Goal: Complete application form

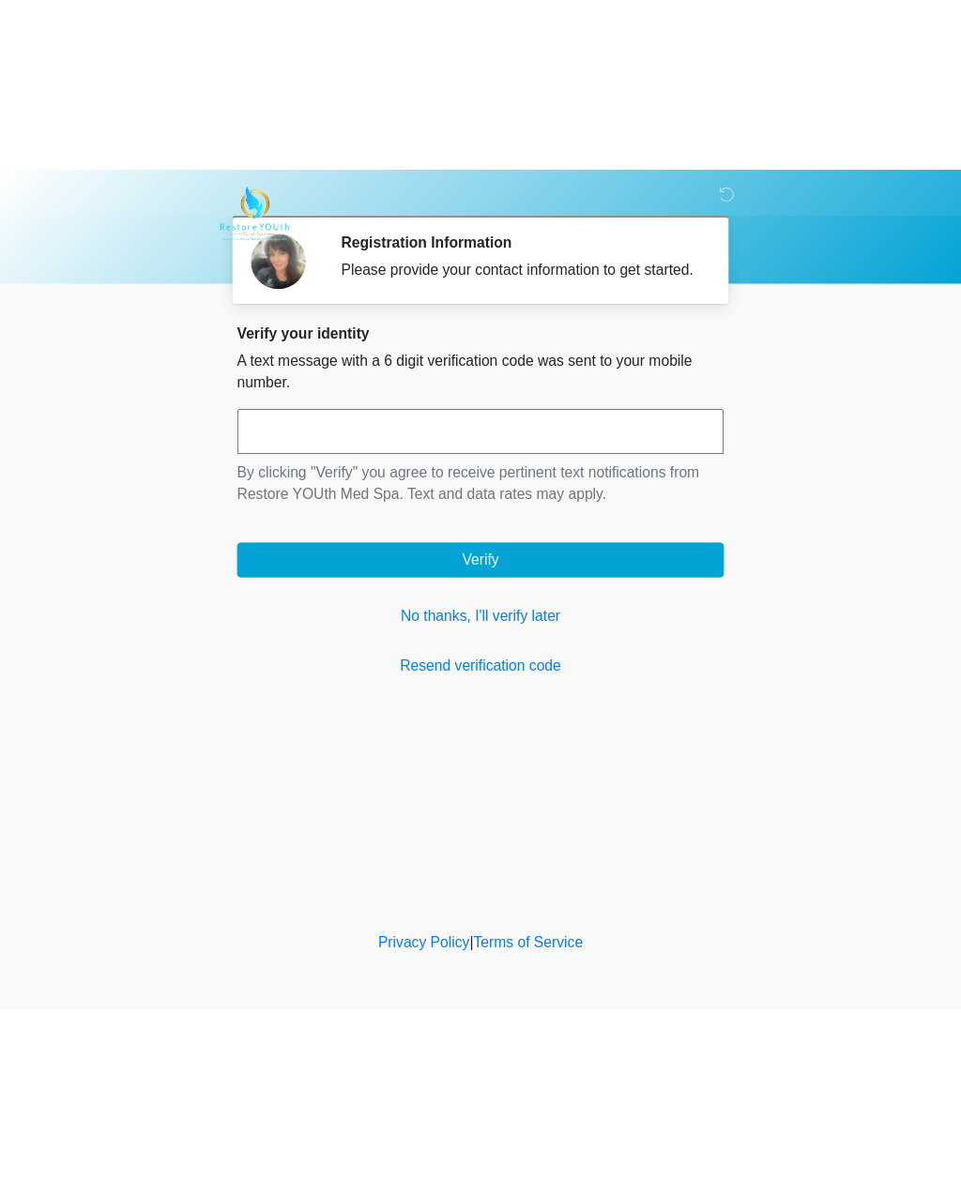
scroll to position [1, 0]
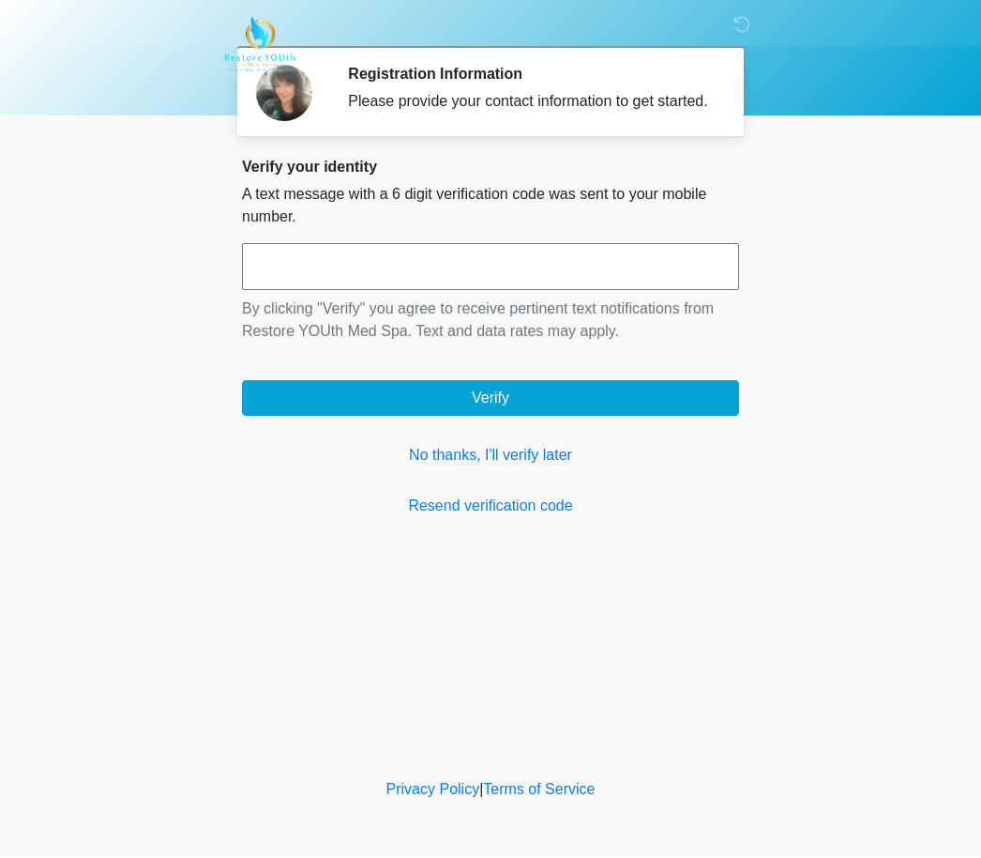
click at [530, 499] on div "Verify your identity A text message with a 6 digit verification code was sent t…" at bounding box center [490, 338] width 497 height 359
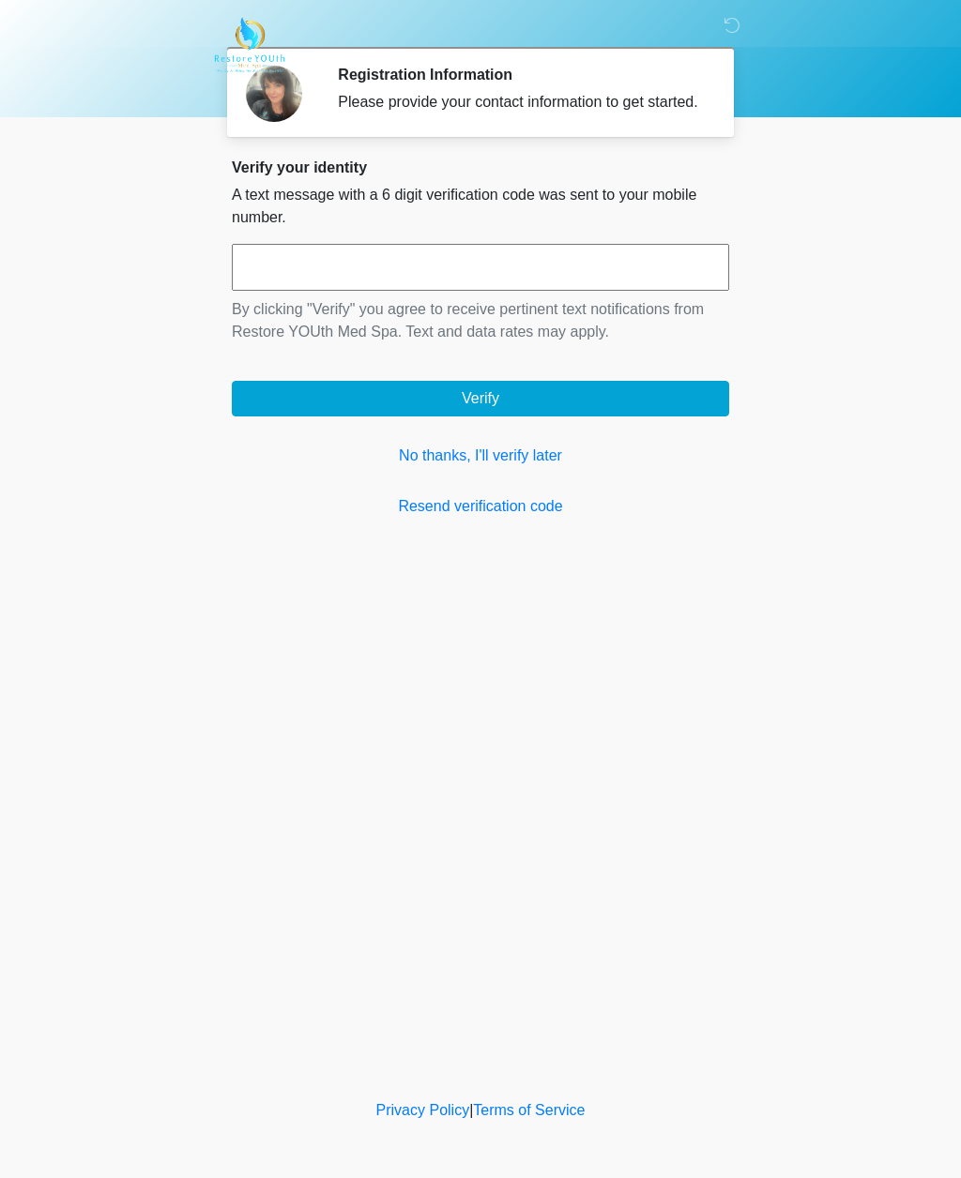
click at [518, 467] on link "No thanks, I'll verify later" at bounding box center [480, 456] width 497 height 23
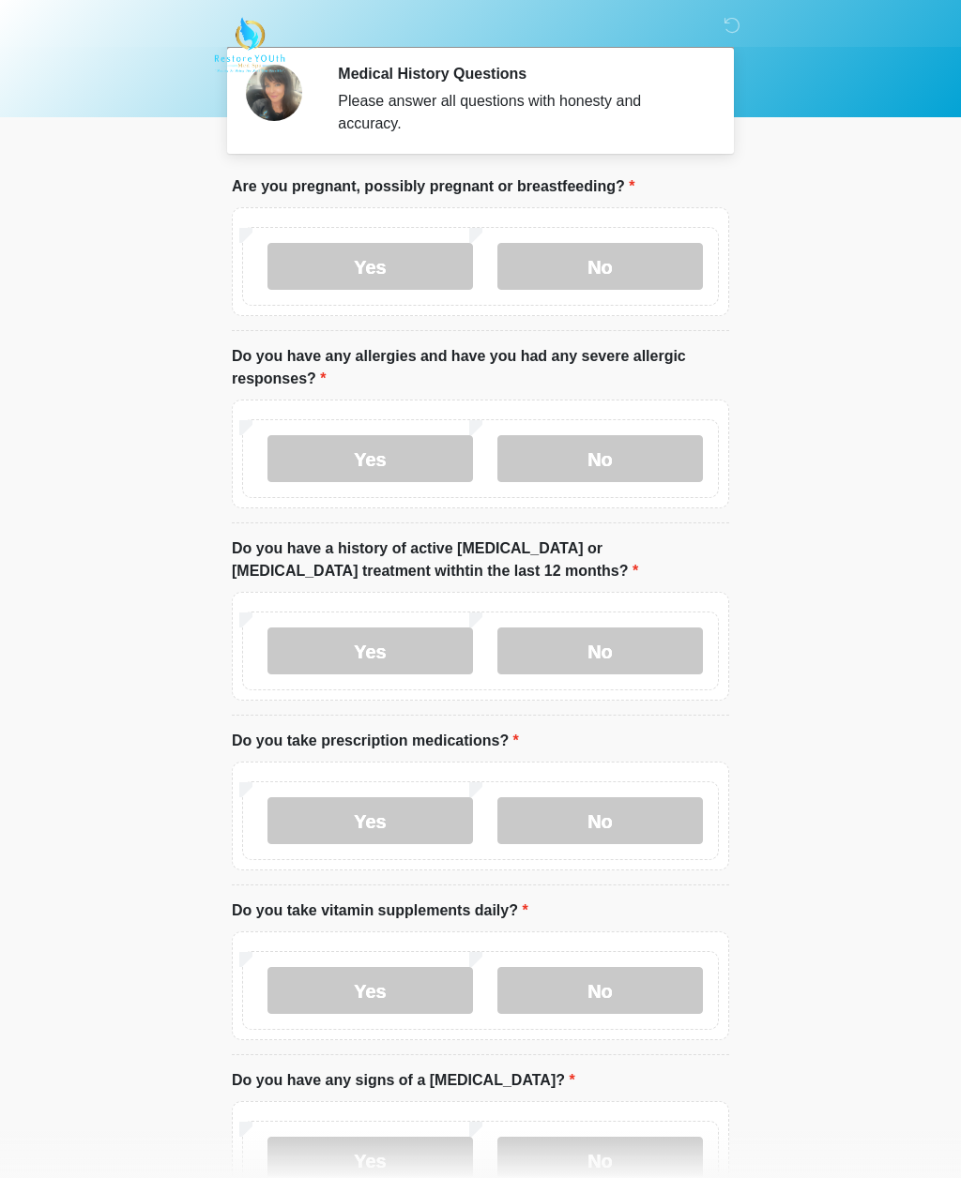
click at [664, 280] on label "No" at bounding box center [599, 266] width 205 height 47
click at [634, 481] on label "No" at bounding box center [599, 458] width 205 height 47
click at [645, 660] on label "No" at bounding box center [599, 651] width 205 height 47
click at [427, 824] on label "Yes" at bounding box center [369, 820] width 205 height 47
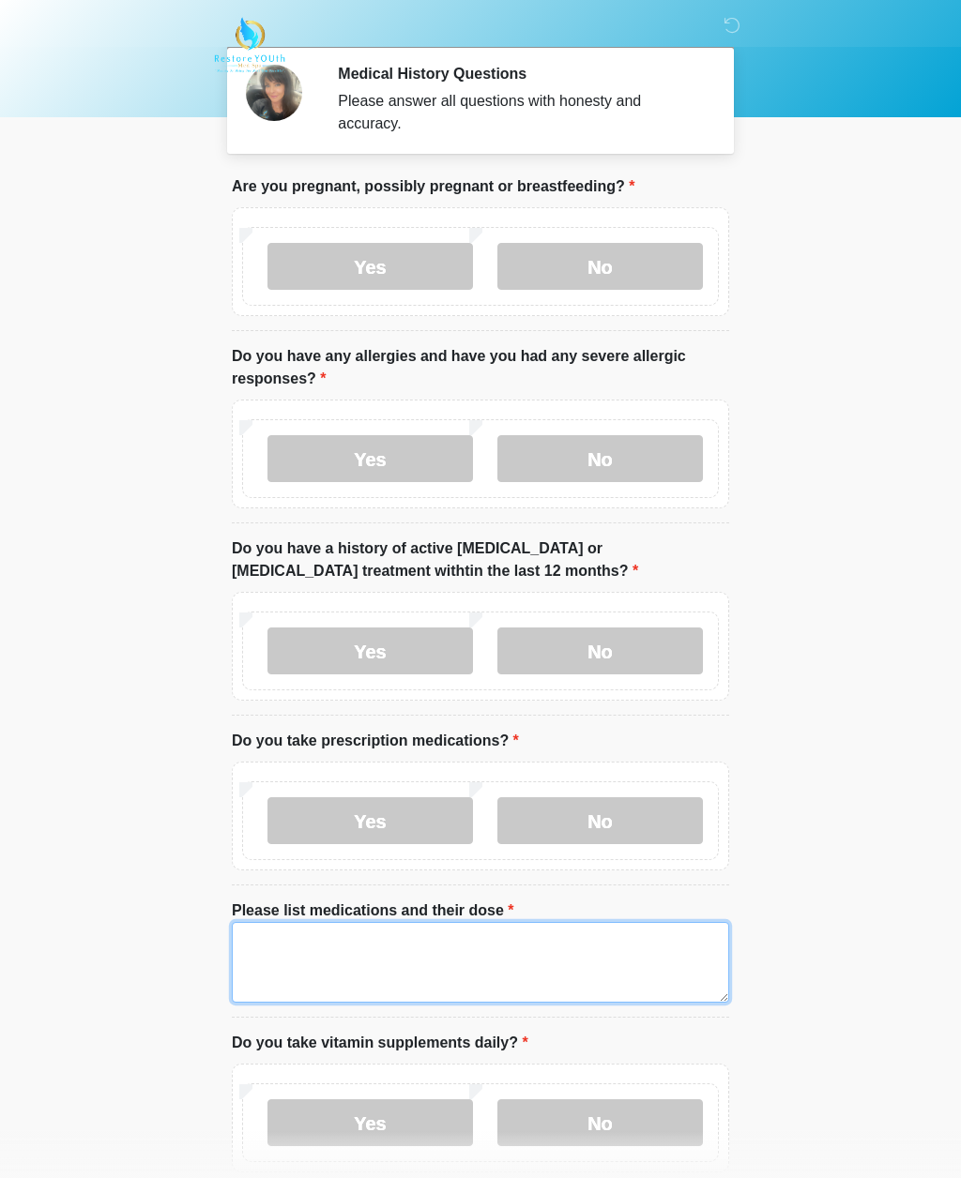
click at [444, 857] on textarea "Please list medications and their dose" at bounding box center [480, 962] width 497 height 81
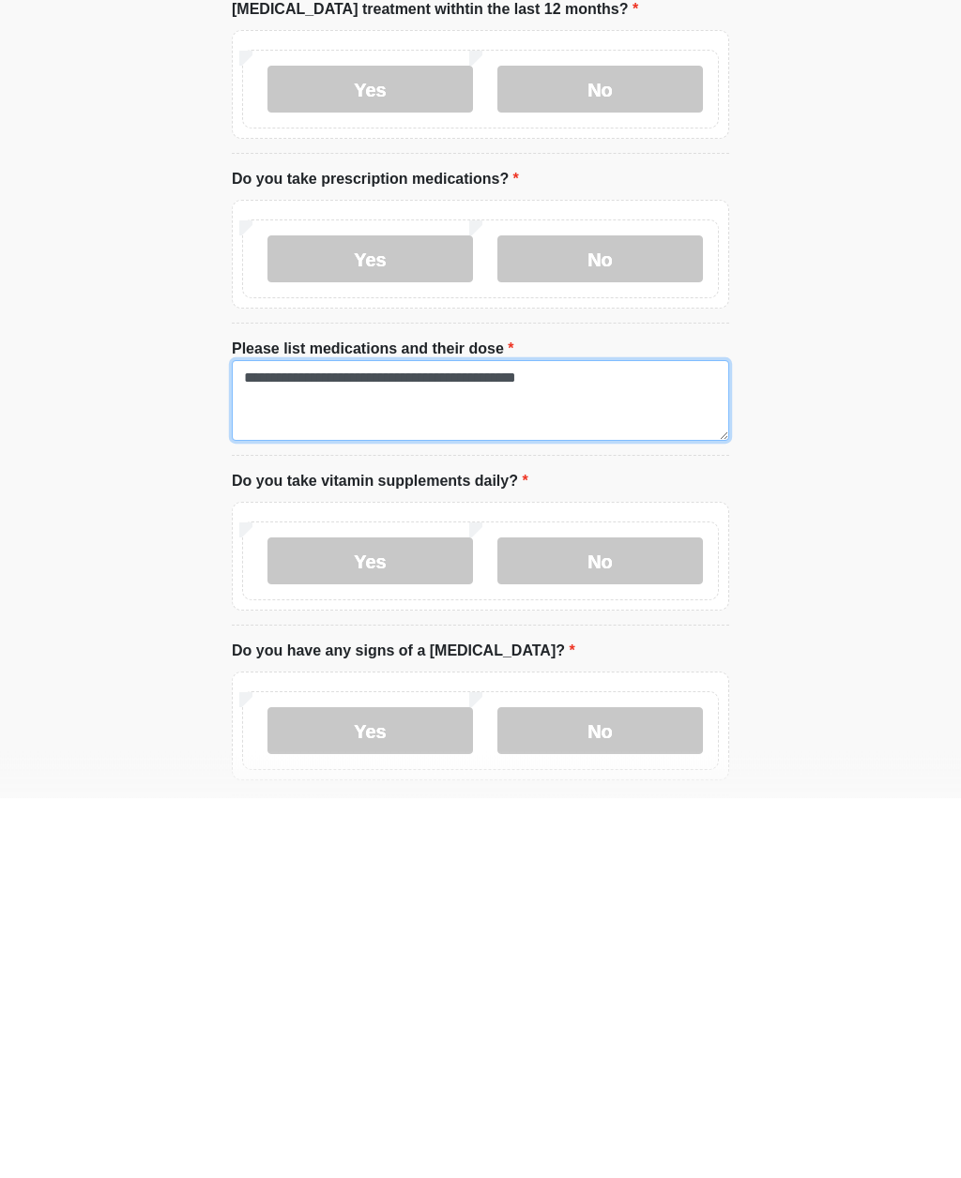
click at [382, 741] on textarea "**********" at bounding box center [480, 781] width 497 height 81
click at [636, 741] on textarea "**********" at bounding box center [480, 781] width 497 height 81
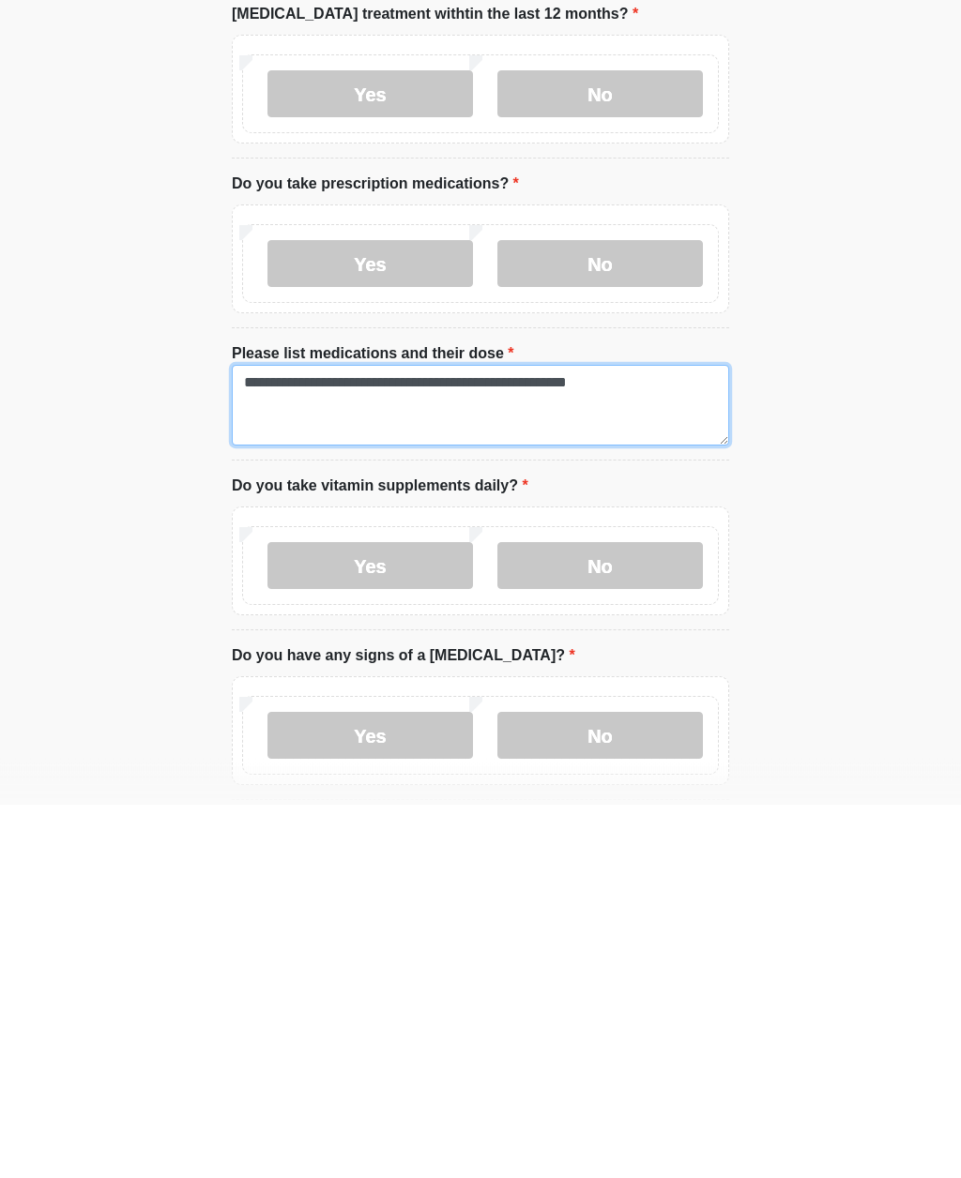
type textarea "**********"
click at [414, 857] on label "Yes" at bounding box center [369, 940] width 205 height 47
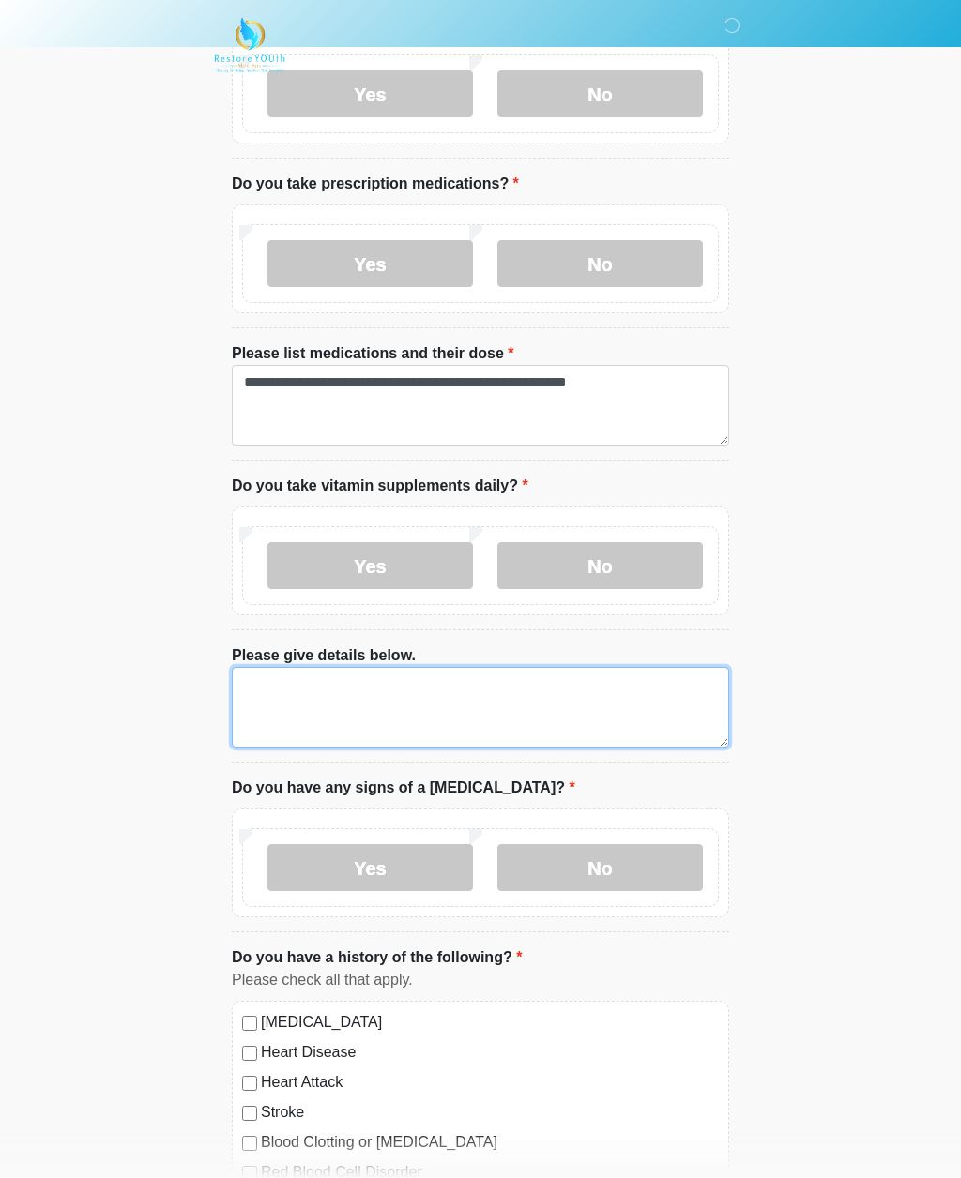
click at [404, 698] on textarea "Please give details below." at bounding box center [480, 707] width 497 height 81
type textarea "*"
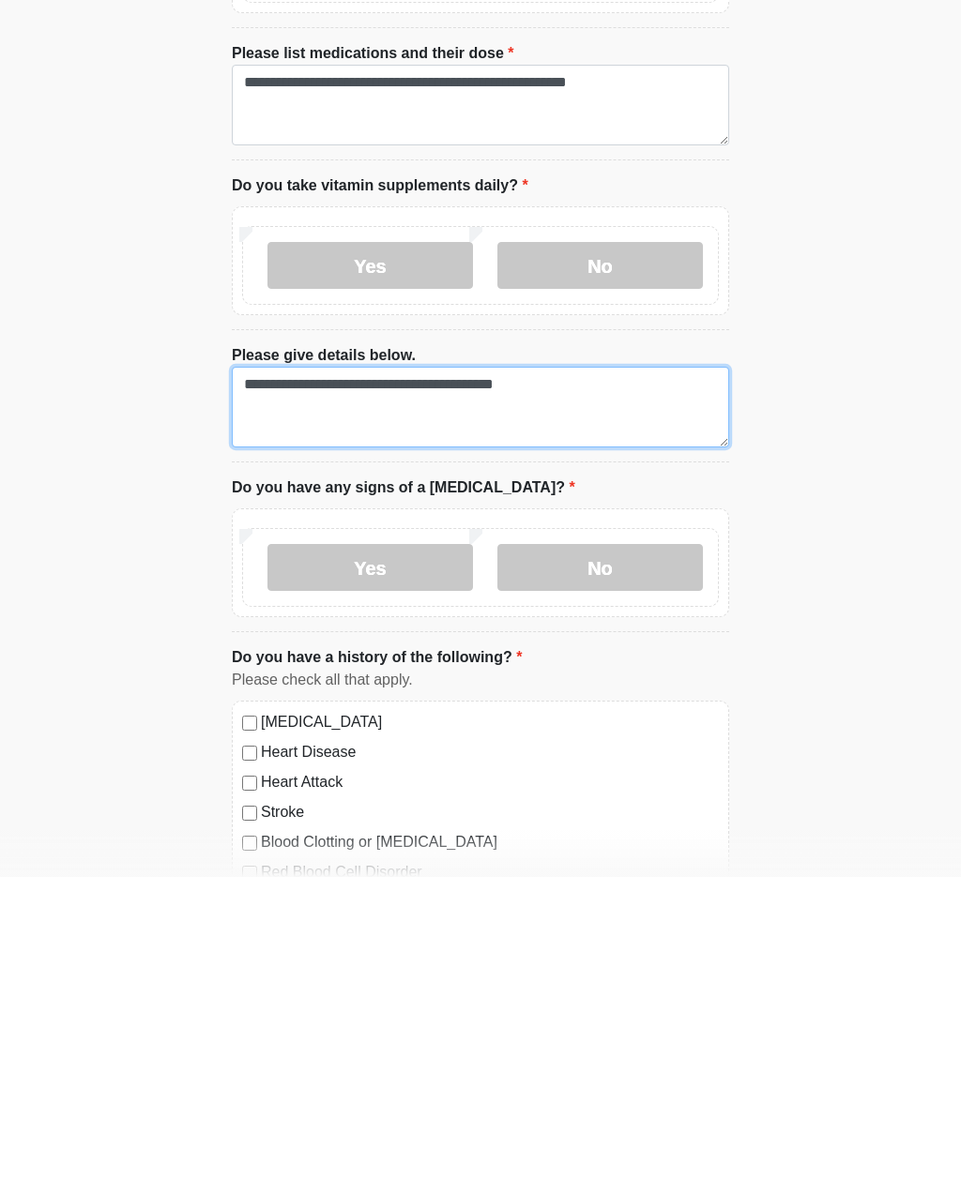
type textarea "**********"
click at [613, 845] on label "No" at bounding box center [599, 868] width 205 height 47
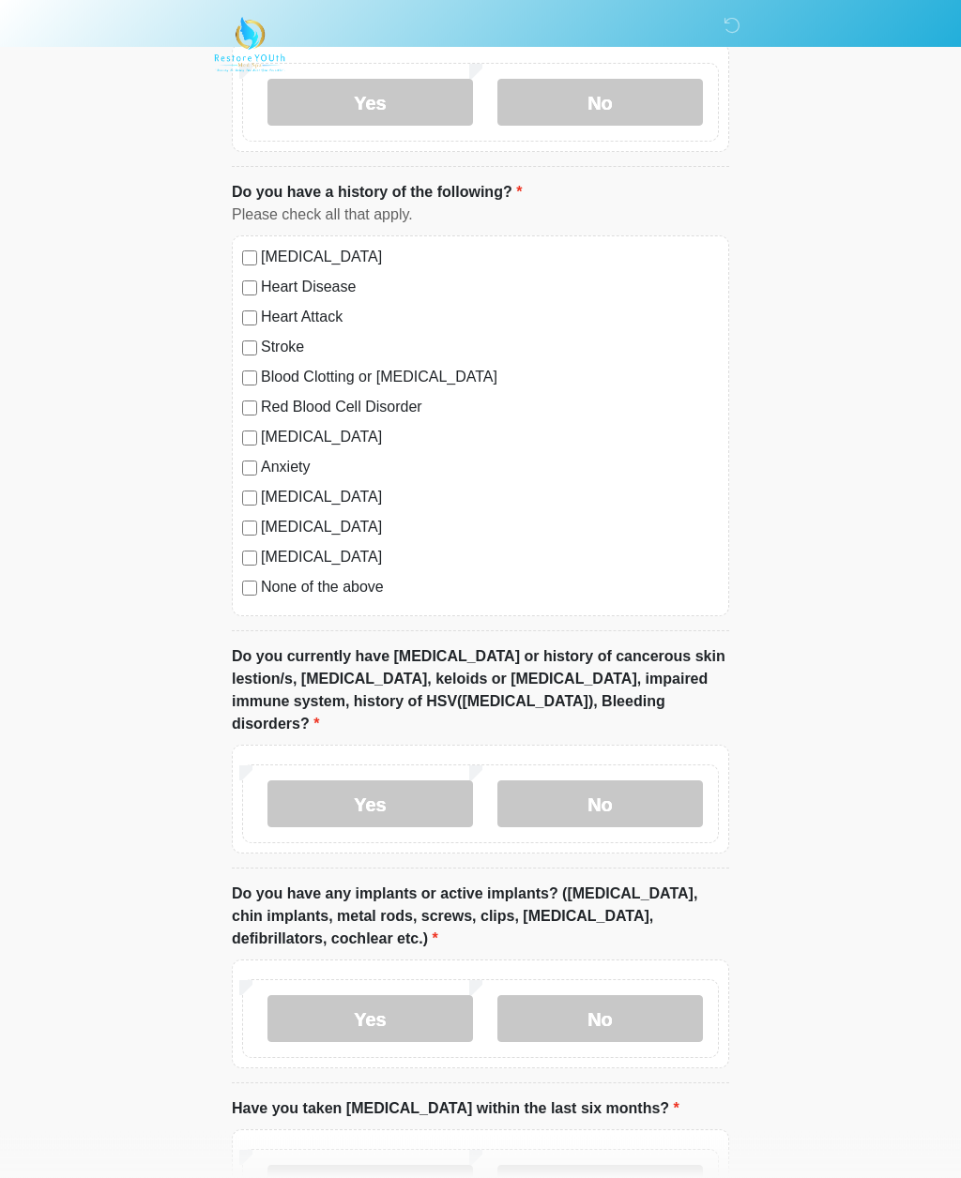
scroll to position [1324, 0]
click at [604, 790] on label "No" at bounding box center [599, 804] width 205 height 47
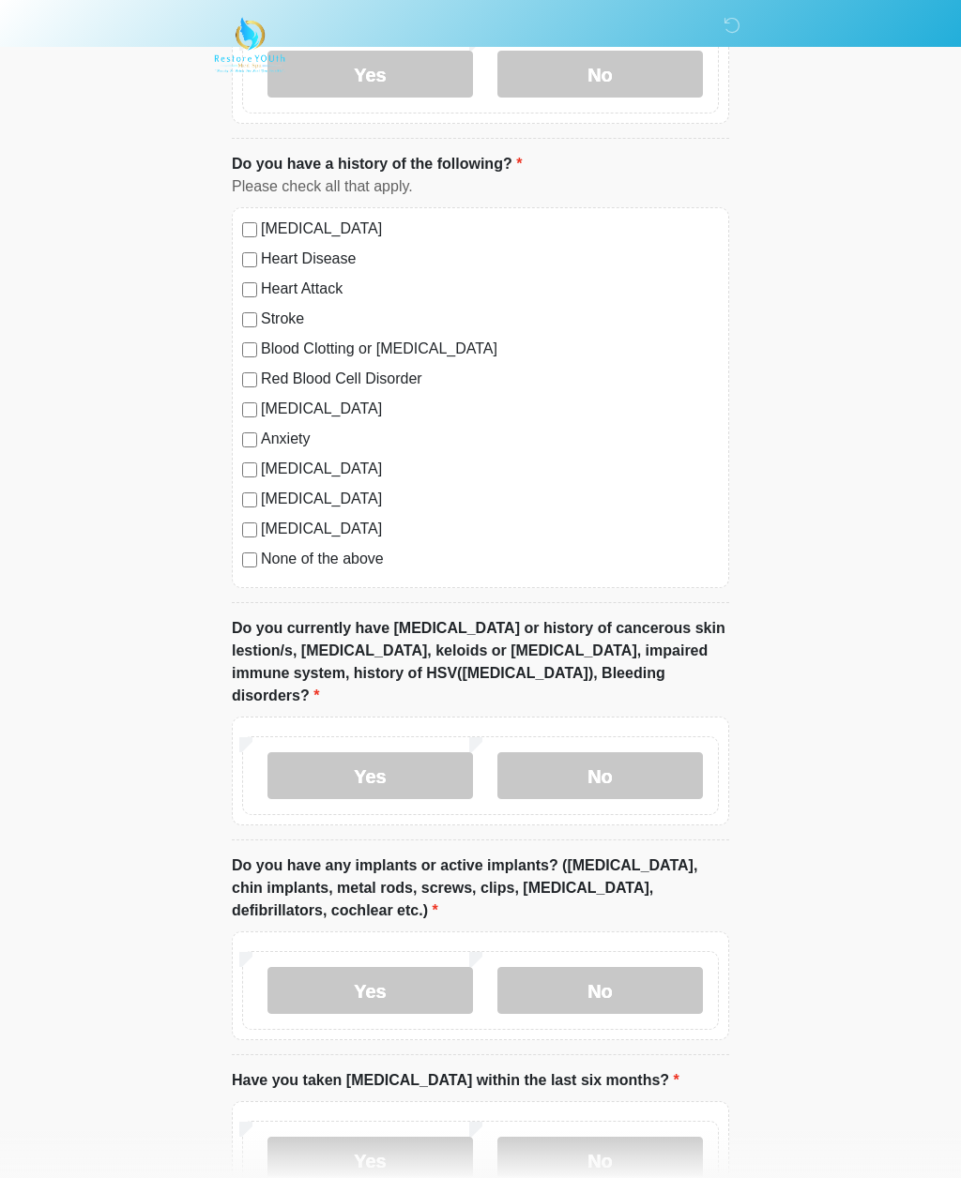
scroll to position [1461, 0]
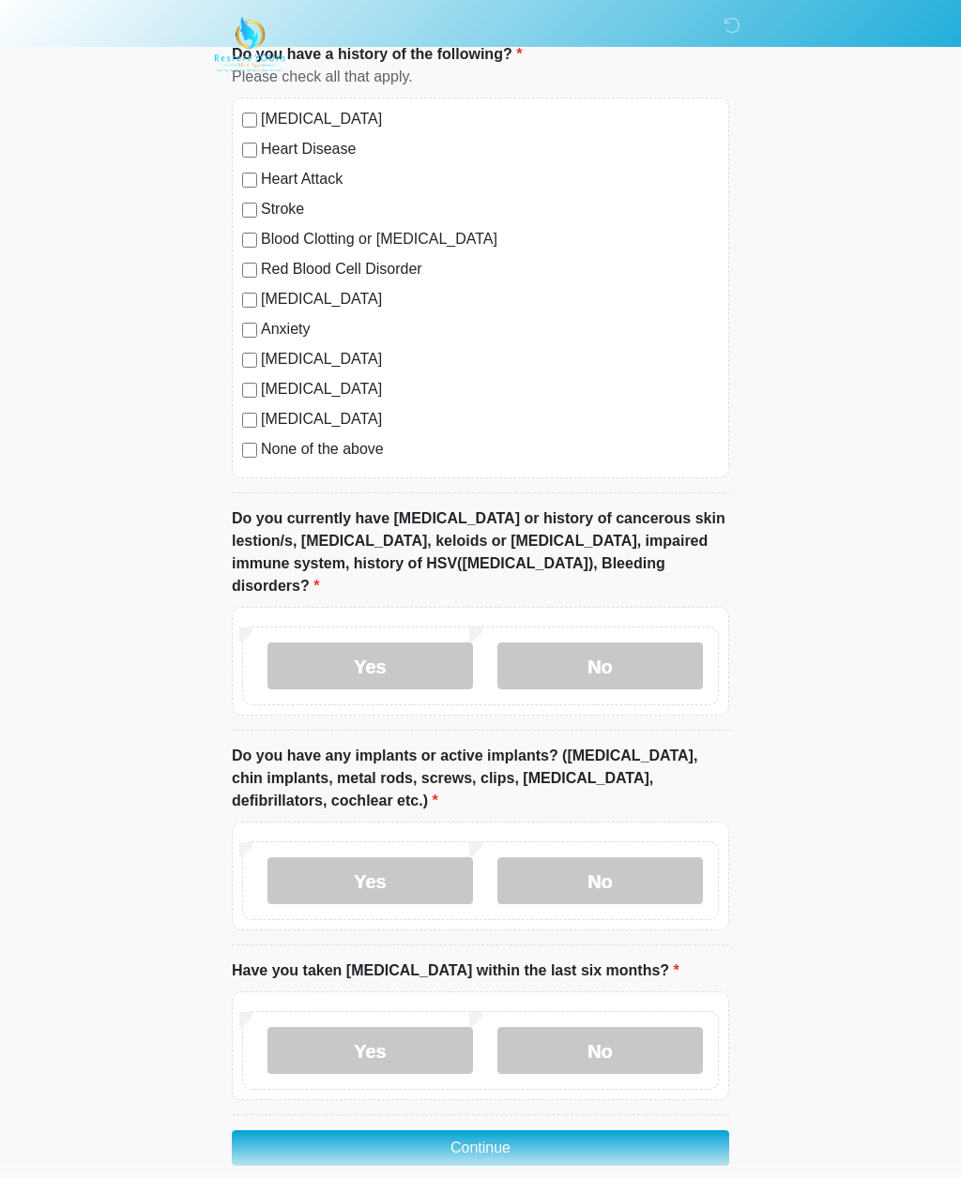
click at [637, 857] on label "No" at bounding box center [599, 881] width 205 height 47
click at [566, 857] on label "No" at bounding box center [599, 1051] width 205 height 47
click at [519, 857] on button "Continue" at bounding box center [480, 1149] width 497 height 36
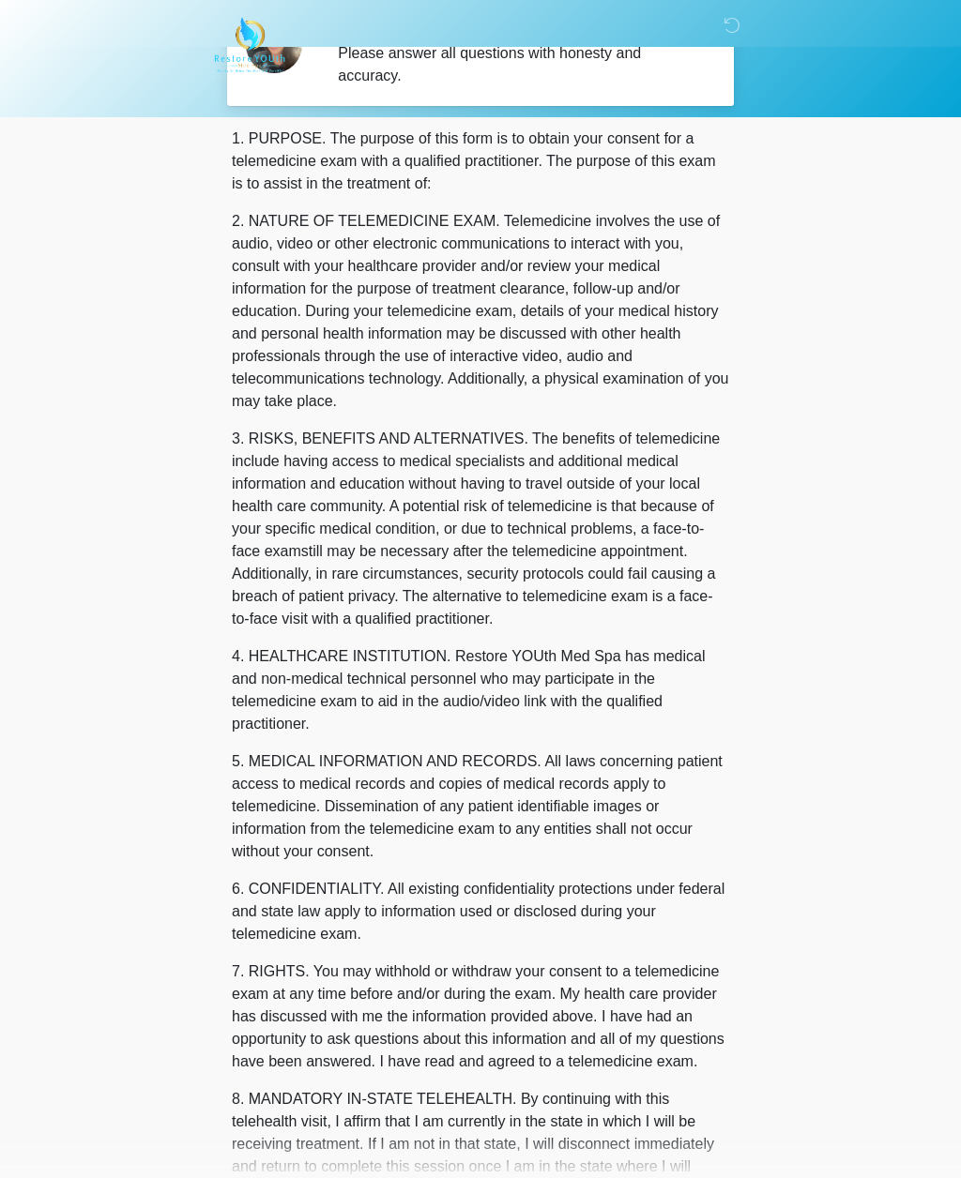
scroll to position [0, 0]
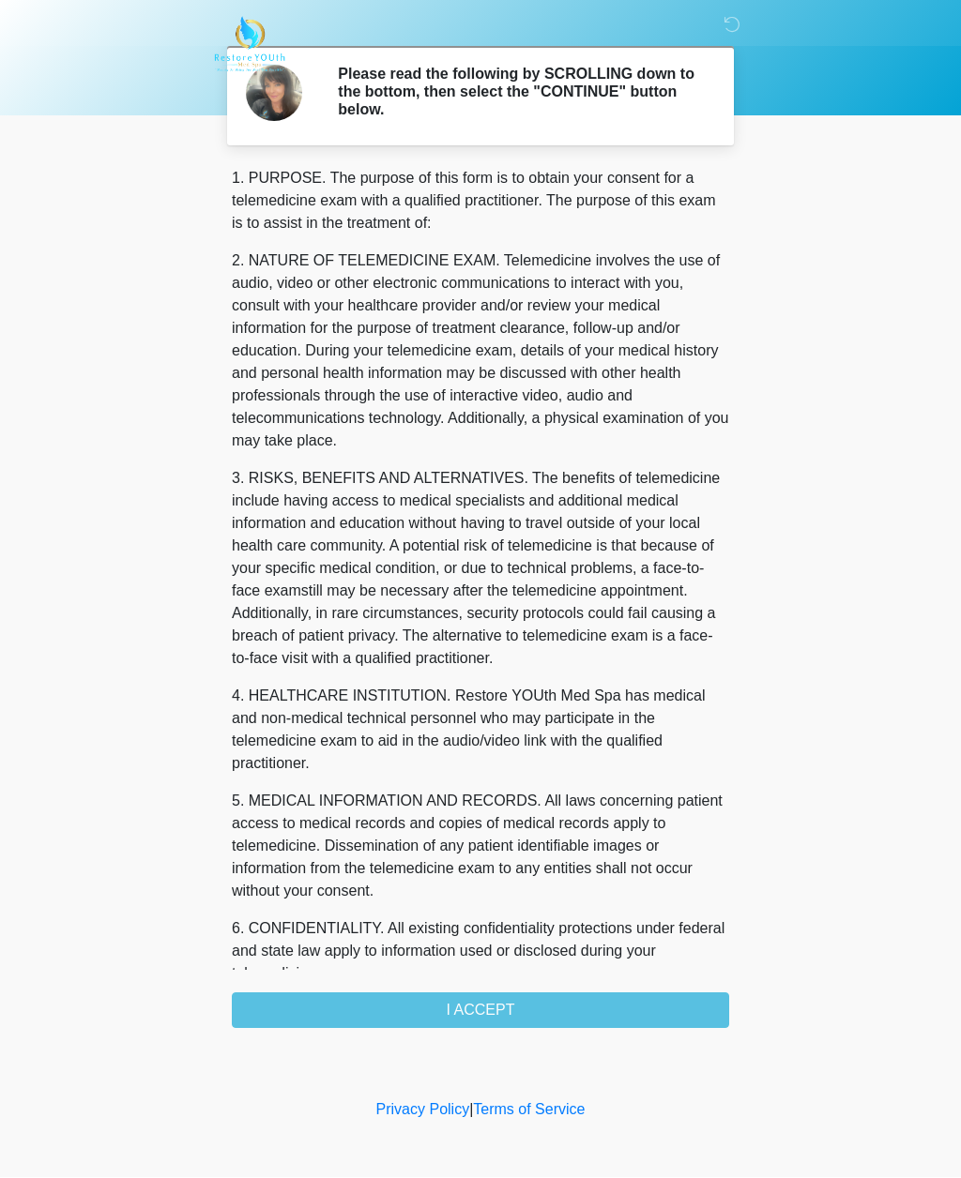
click at [541, 857] on div "1. PURPOSE. The purpose of this form is to obtain your consent for a telemedici…" at bounding box center [480, 598] width 497 height 861
click at [542, 857] on div "1. PURPOSE. The purpose of this form is to obtain your consent for a telemedici…" at bounding box center [480, 598] width 497 height 861
click at [487, 857] on div "1. PURPOSE. The purpose of this form is to obtain your consent for a telemedici…" at bounding box center [480, 598] width 497 height 861
click at [501, 857] on div "1. PURPOSE. The purpose of this form is to obtain your consent for a telemedici…" at bounding box center [480, 598] width 497 height 861
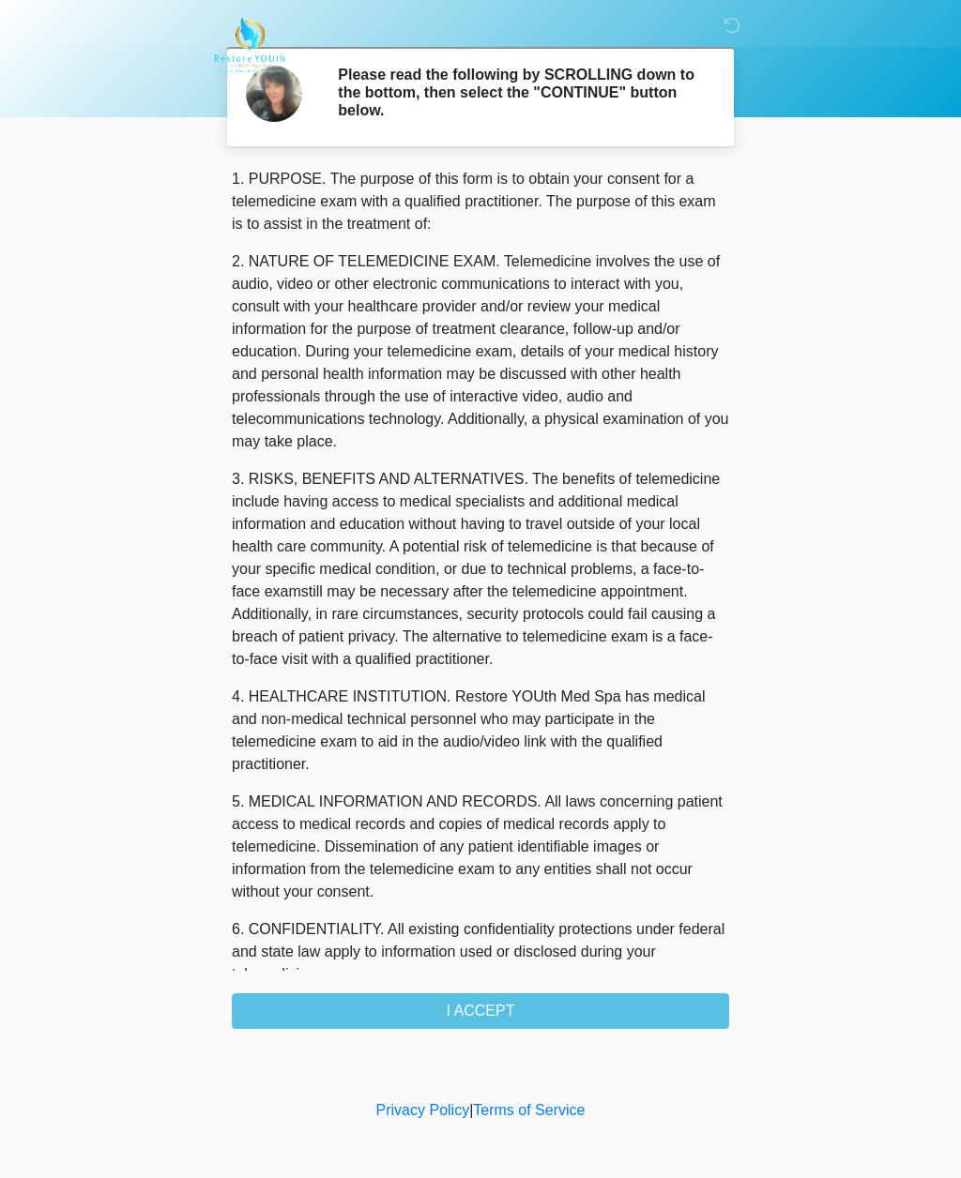
click at [495, 857] on div "1. PURPOSE. The purpose of this form is to obtain your consent for a telemedici…" at bounding box center [480, 598] width 497 height 861
click at [571, 857] on div "1. PURPOSE. The purpose of this form is to obtain your consent for a telemedici…" at bounding box center [480, 598] width 497 height 861
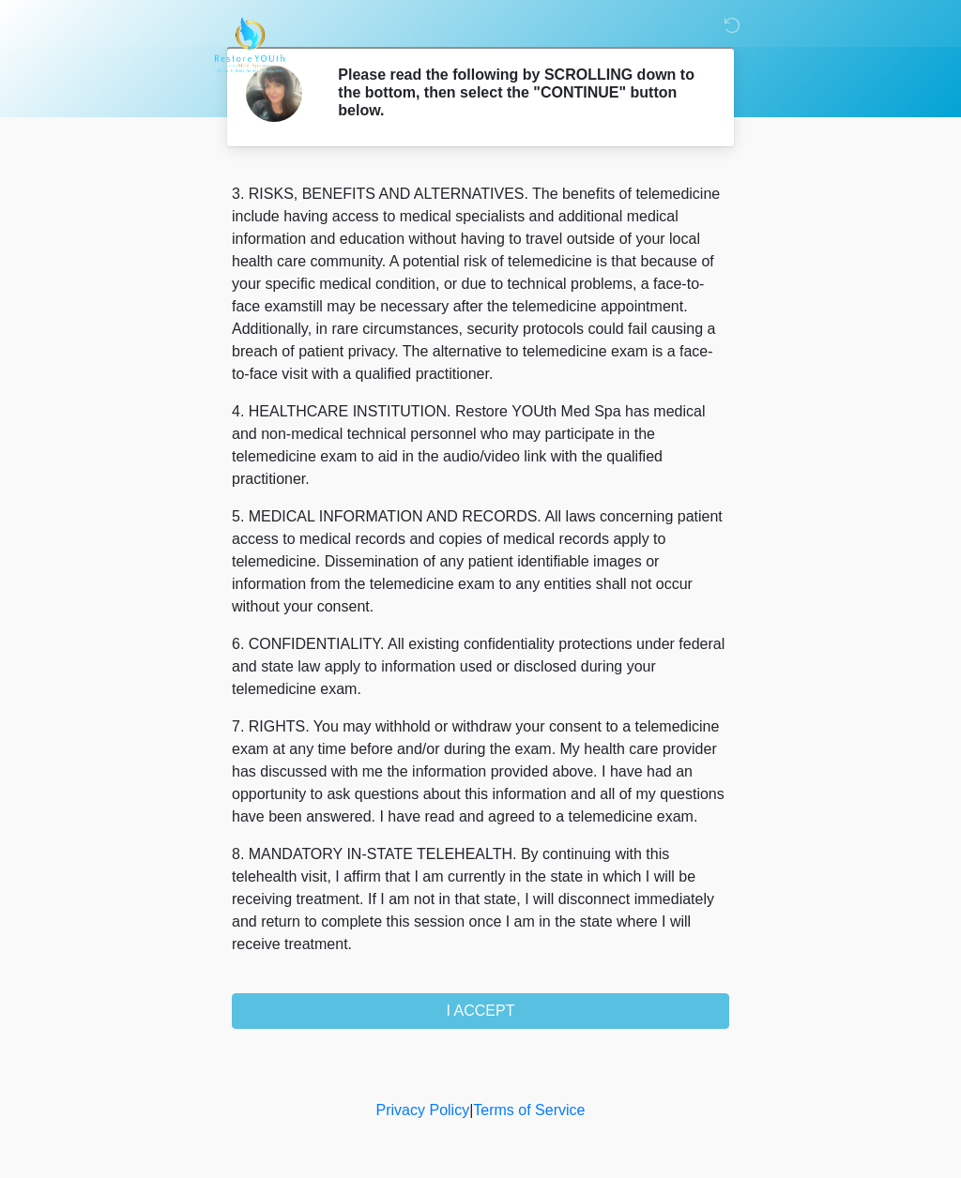
scroll to position [285, 0]
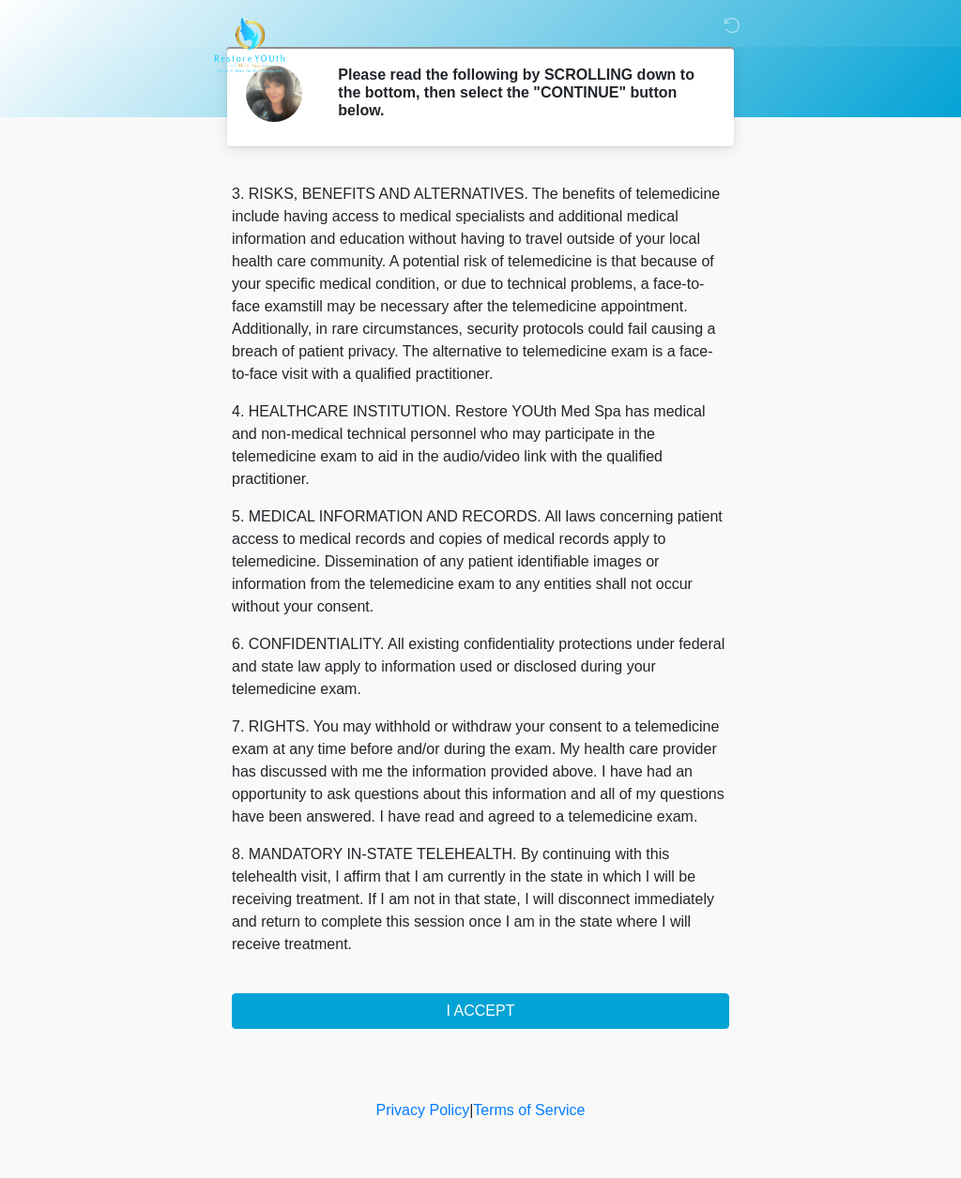
click at [600, 857] on button "I ACCEPT" at bounding box center [480, 1012] width 497 height 36
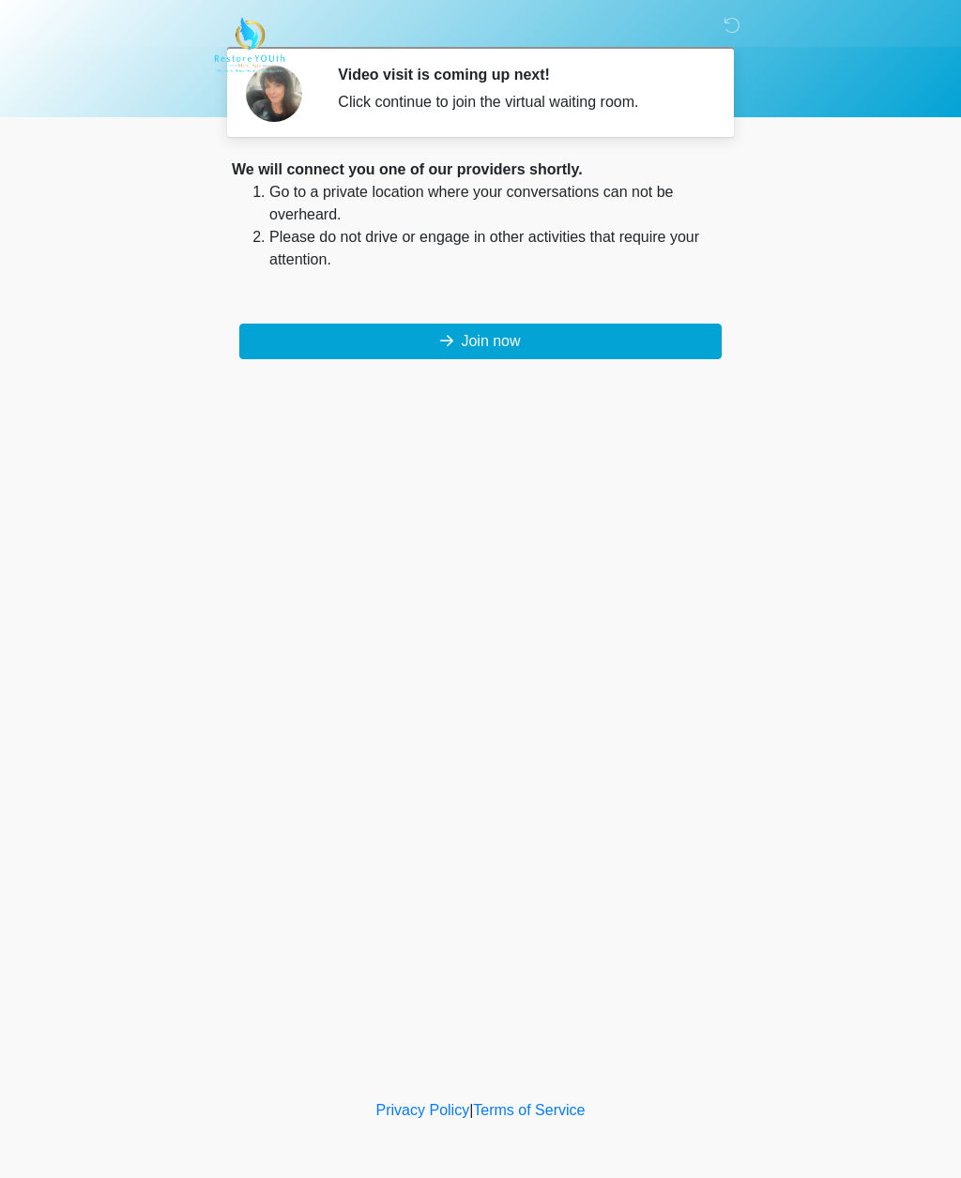
click at [515, 343] on button "Join now" at bounding box center [480, 342] width 482 height 36
